Goal: Information Seeking & Learning: Understand process/instructions

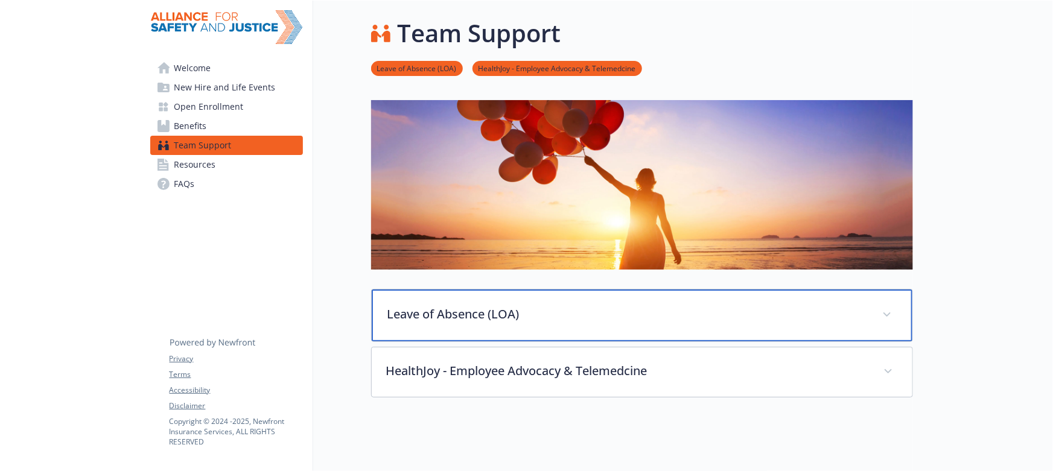
click at [469, 306] on p "Leave of Absence (LOA)" at bounding box center [627, 314] width 480 height 18
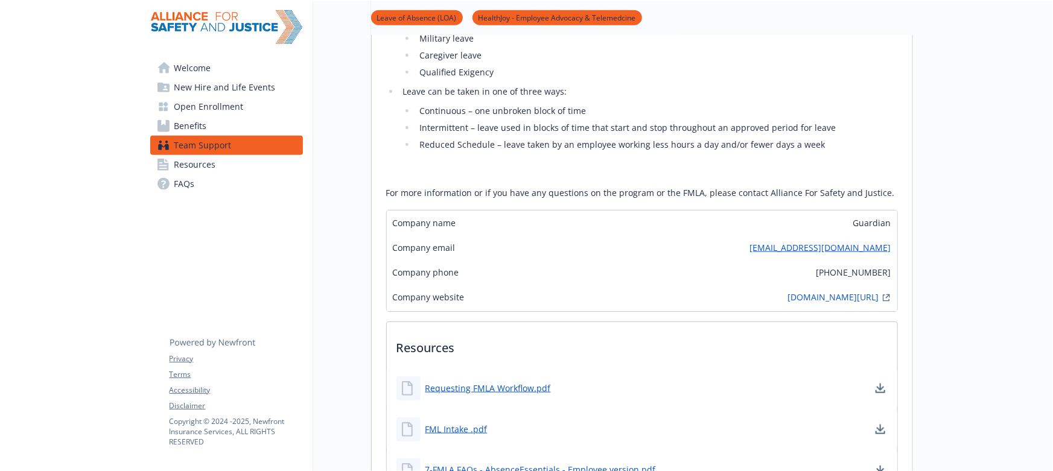
scroll to position [712, 0]
drag, startPoint x: 829, startPoint y: 271, endPoint x: 891, endPoint y: 270, distance: 62.1
click at [891, 270] on div "Company phone (800) 268-2525" at bounding box center [642, 270] width 510 height 25
copy span "[PHONE_NUMBER]"
drag, startPoint x: 739, startPoint y: 294, endPoint x: 878, endPoint y: 300, distance: 138.9
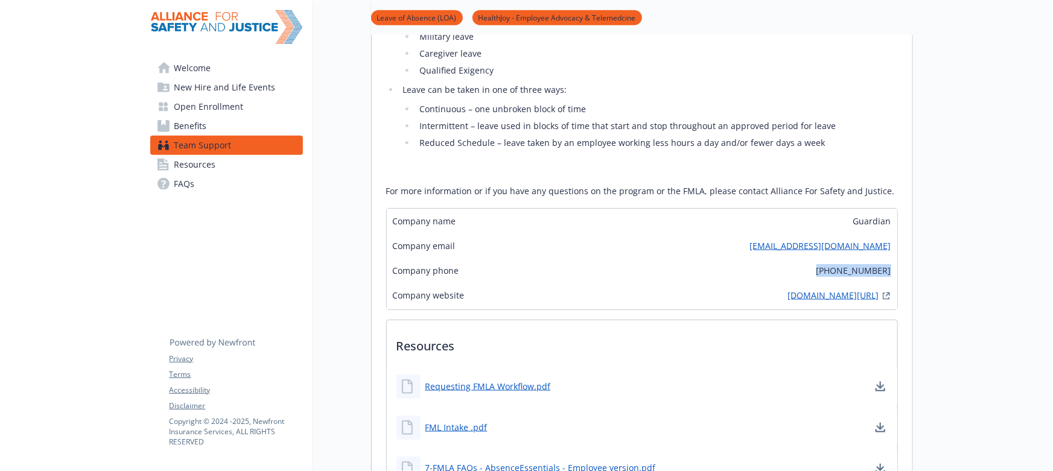
click at [878, 300] on div "Company website www.guardiananytime.com/forms" at bounding box center [642, 296] width 510 height 27
copy link "[DOMAIN_NAME][URL]"
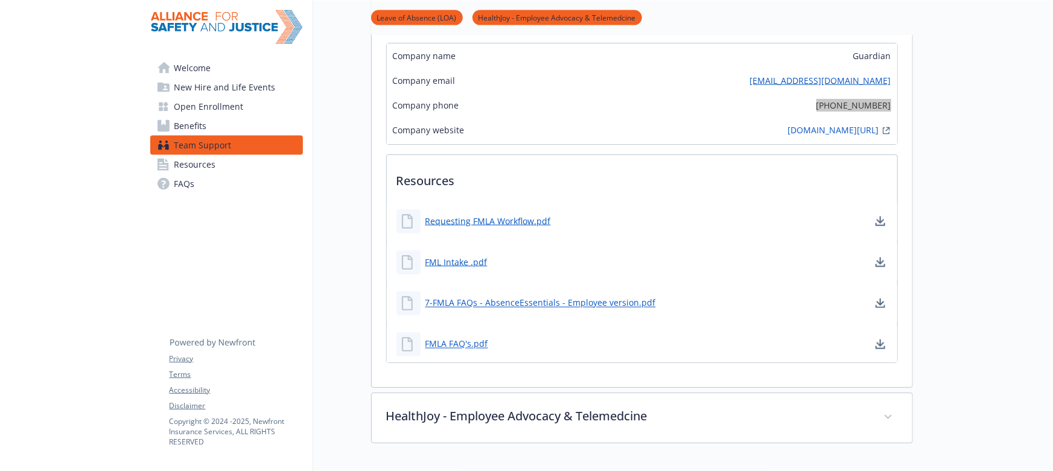
scroll to position [877, 0]
drag, startPoint x: 458, startPoint y: 219, endPoint x: 928, endPoint y: 225, distance: 470.0
click at [877, 223] on icon "download document" at bounding box center [880, 222] width 10 height 10
click at [883, 263] on icon "download document" at bounding box center [880, 263] width 10 height 10
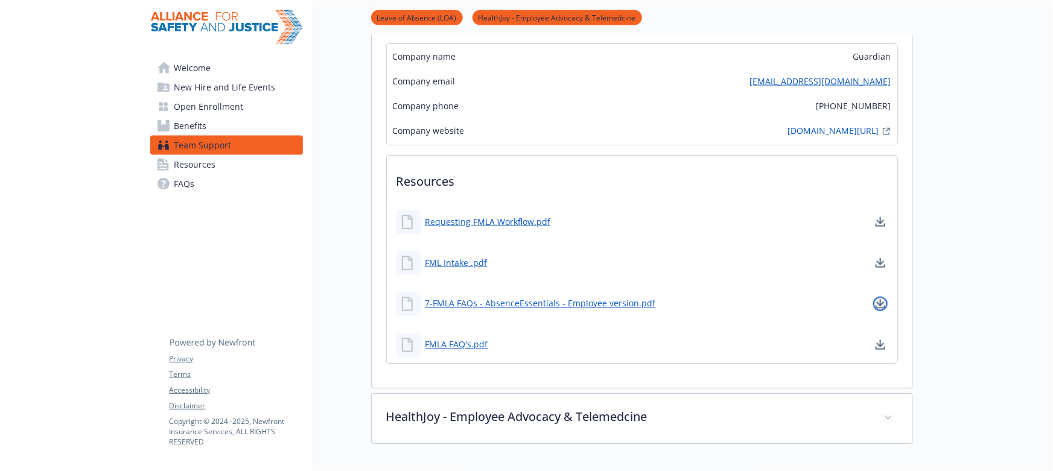
click at [883, 306] on icon "download document" at bounding box center [880, 304] width 10 height 10
click at [881, 343] on icon "download document" at bounding box center [880, 345] width 10 height 10
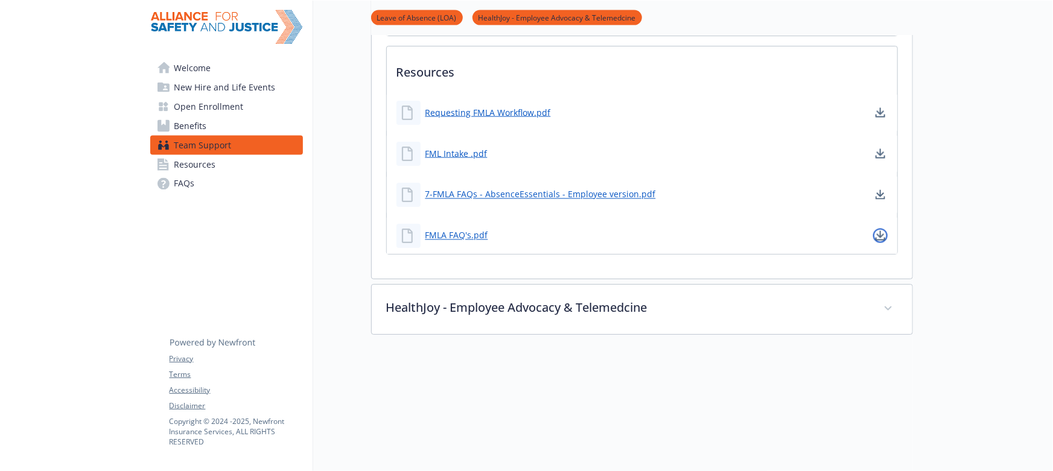
scroll to position [1042, 0]
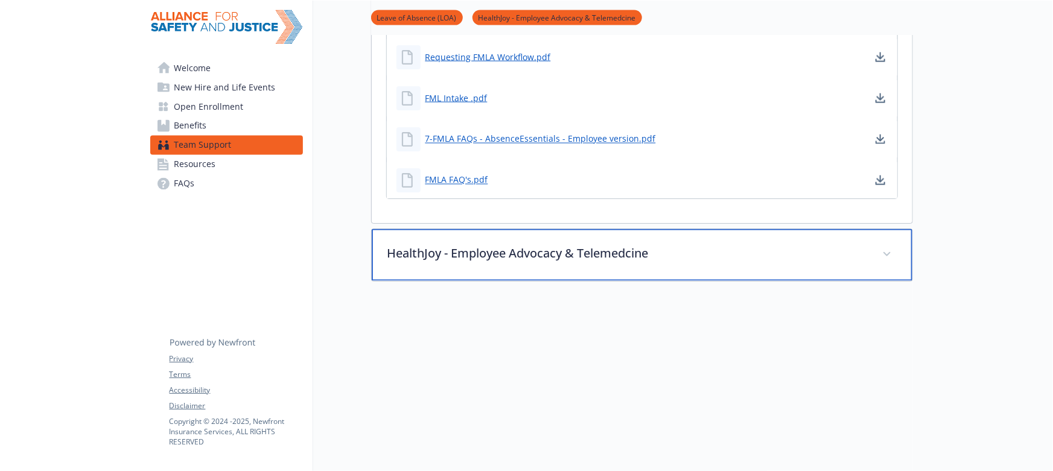
click at [621, 256] on p "HealthJoy - Employee Advocacy & Telemedcine" at bounding box center [627, 254] width 480 height 18
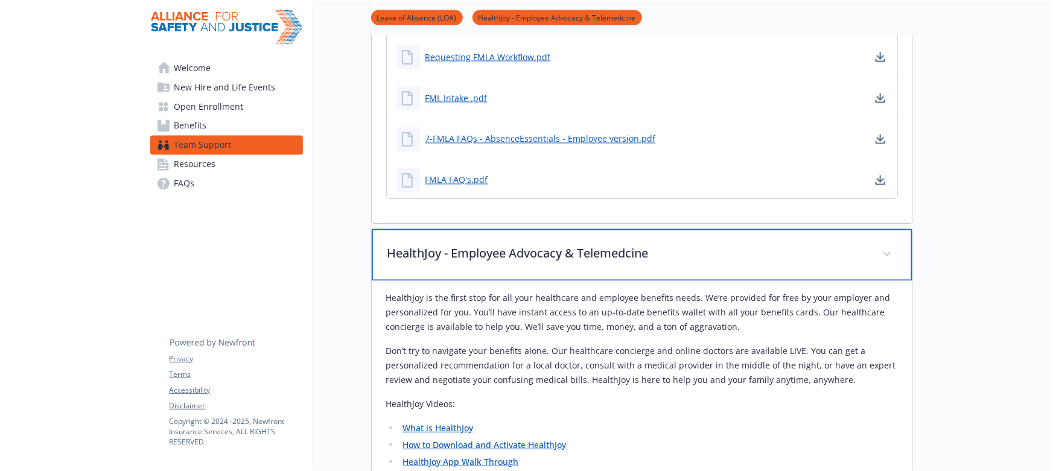
click at [688, 262] on div "HealthJoy - Employee Advocacy & Telemedcine" at bounding box center [642, 255] width 541 height 52
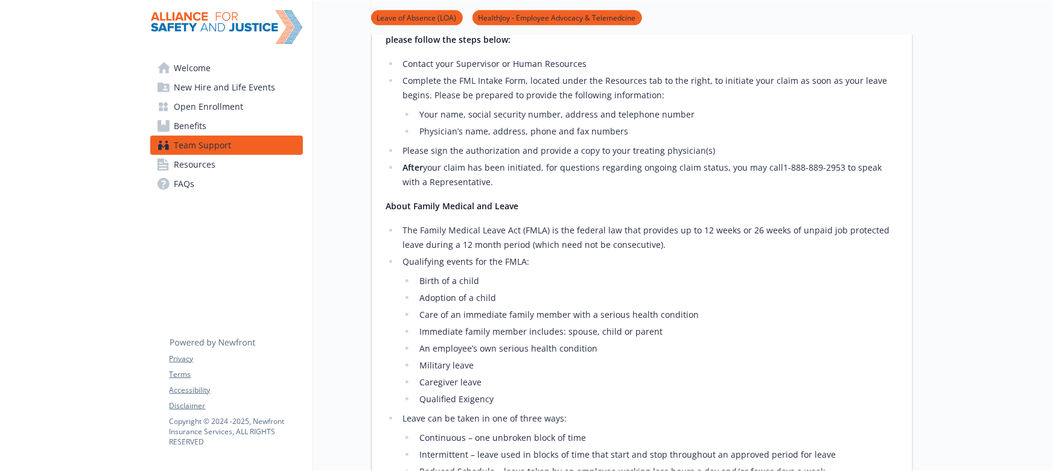
scroll to position [219, 0]
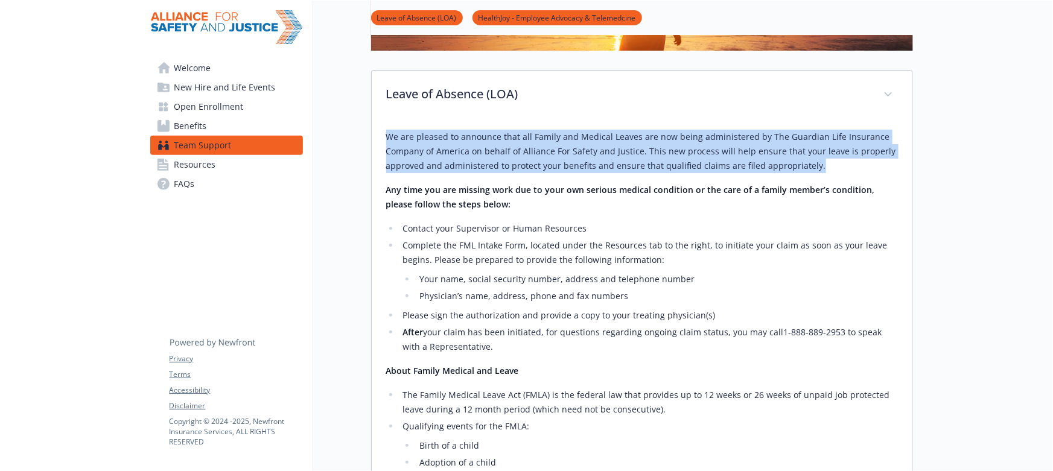
drag, startPoint x: 388, startPoint y: 133, endPoint x: 852, endPoint y: 169, distance: 465.3
click at [852, 169] on p "We are pleased to announce that all Family and Medical Leaves are now being adm…" at bounding box center [642, 151] width 512 height 43
copy p "We are pleased to announce that all Family and Medical Leaves are now being adm…"
click at [495, 221] on li "Contact your Supervisor or Human Resources" at bounding box center [648, 228] width 498 height 14
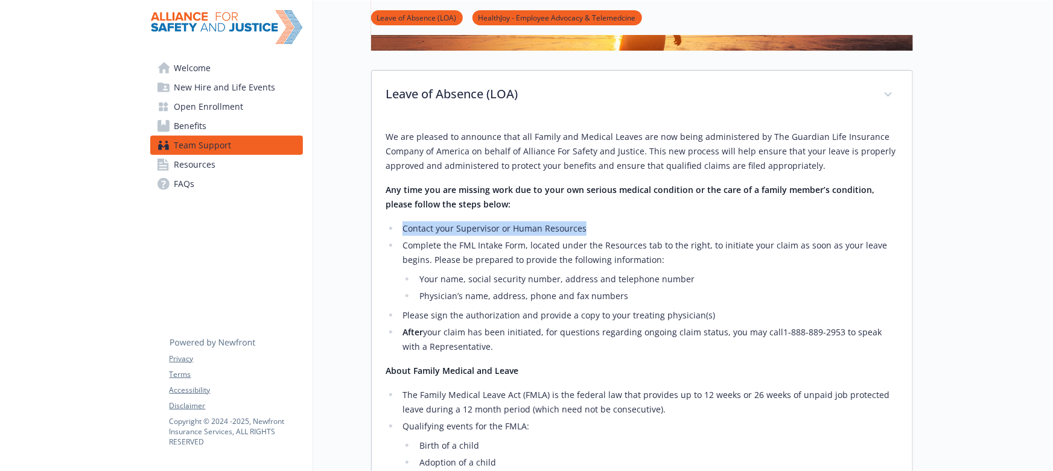
drag, startPoint x: 404, startPoint y: 228, endPoint x: 609, endPoint y: 222, distance: 205.8
click at [609, 222] on li "Contact your Supervisor or Human Resources" at bounding box center [648, 228] width 498 height 14
copy li "Contact your Supervisor or Human Resources"
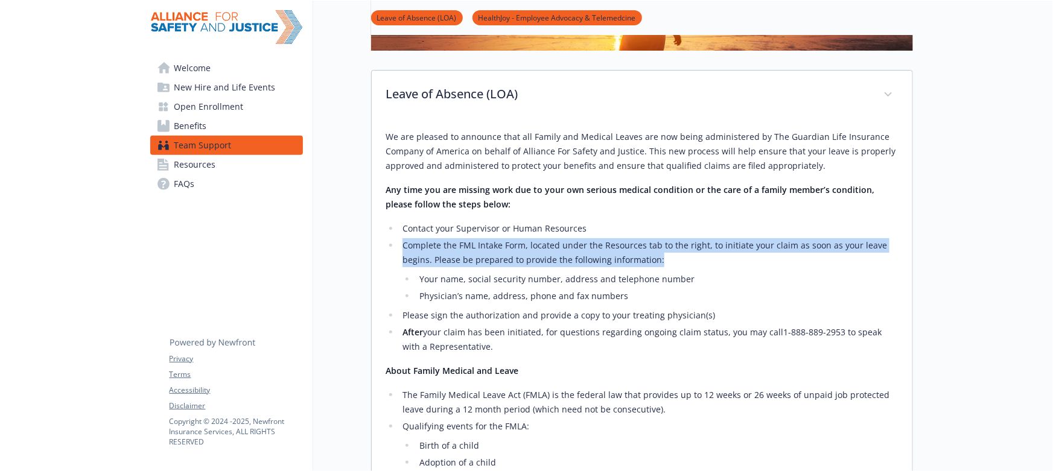
drag, startPoint x: 404, startPoint y: 244, endPoint x: 665, endPoint y: 259, distance: 261.6
click at [665, 259] on li "Complete the FML Intake Form, located under the Resources tab to the right, to …" at bounding box center [648, 270] width 498 height 65
copy li "Complete the FML Intake Form, located under the Resources tab to the right, to …"
click at [191, 171] on span "Resources" at bounding box center [195, 164] width 42 height 19
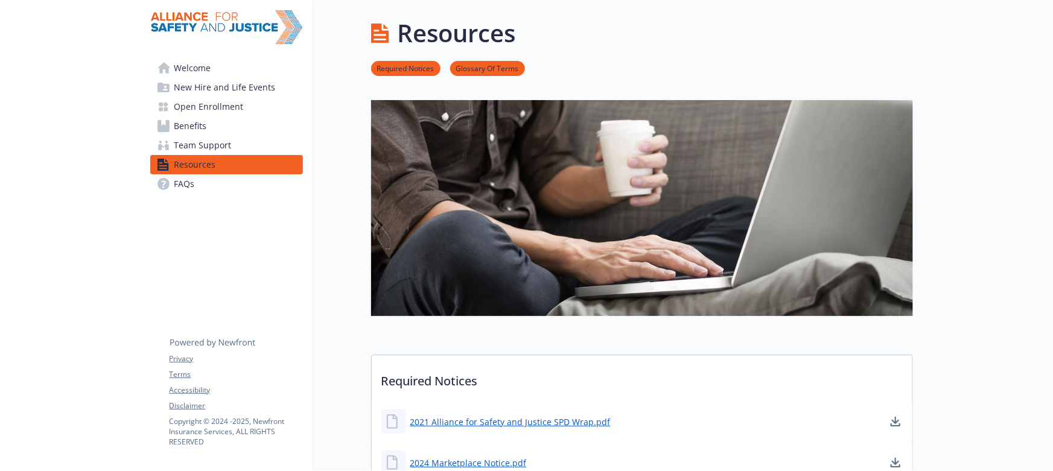
click at [206, 145] on span "Team Support" at bounding box center [202, 145] width 57 height 19
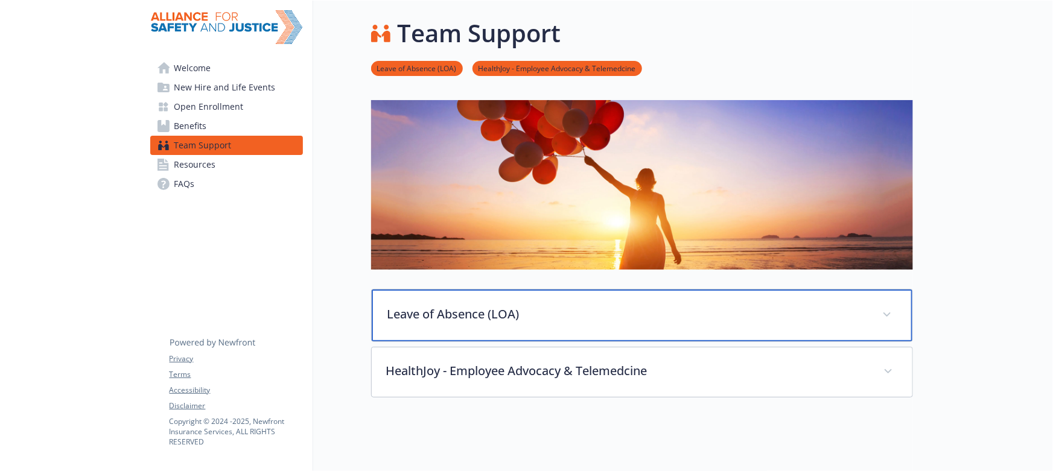
click at [428, 319] on p "Leave of Absence (LOA)" at bounding box center [627, 314] width 480 height 18
click at [489, 317] on p "Leave of Absence (LOA)" at bounding box center [627, 314] width 480 height 18
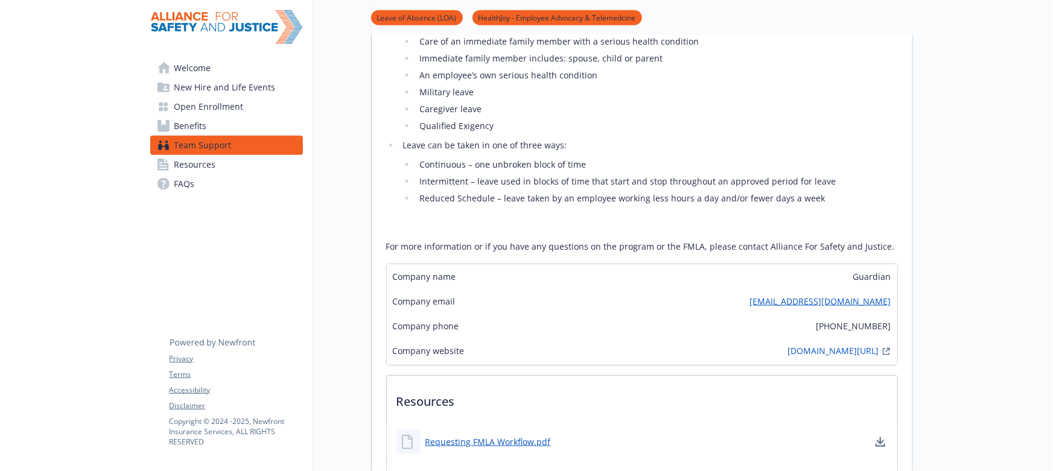
scroll to position [658, 0]
drag, startPoint x: 779, startPoint y: 302, endPoint x: 891, endPoint y: 304, distance: 111.6
click at [891, 304] on div "Company email FML_Leave_Team@glic.com" at bounding box center [642, 300] width 510 height 25
copy link "[EMAIL_ADDRESS][DOMAIN_NAME]"
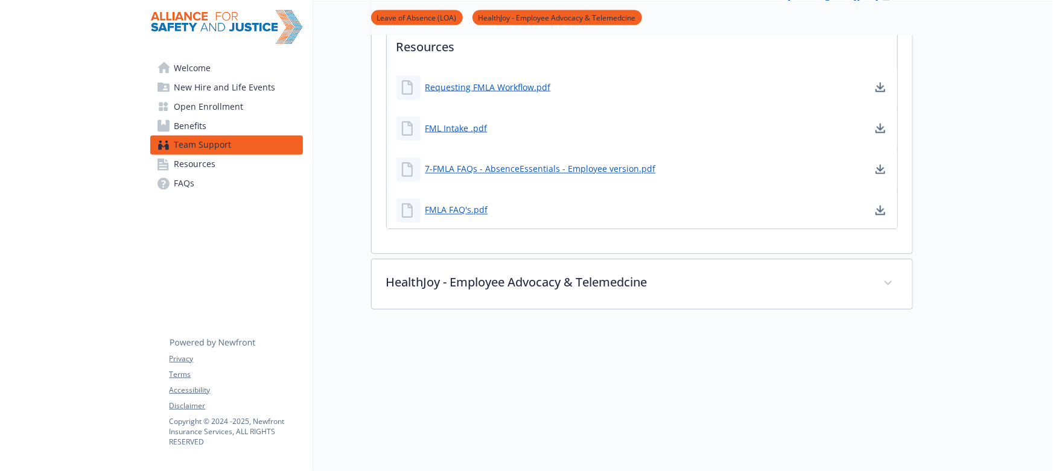
scroll to position [1042, 0]
